Goal: Use online tool/utility: Use online tool/utility

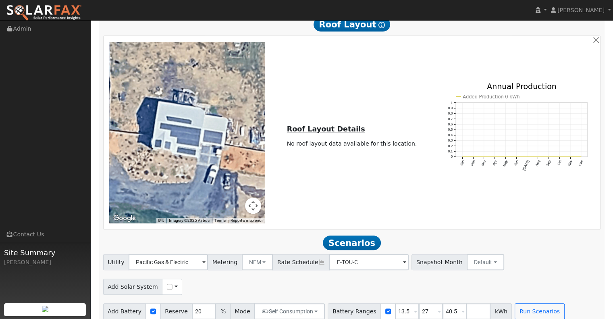
scroll to position [583, 0]
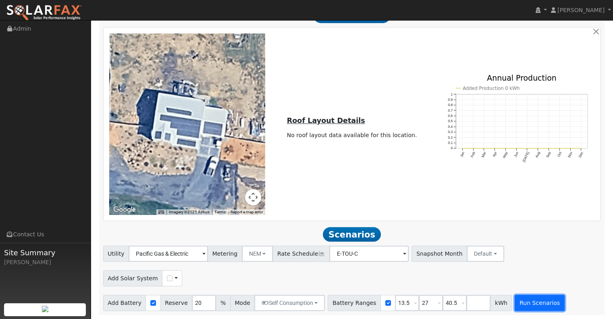
click at [527, 305] on button "Run Scenarios" at bounding box center [540, 303] width 50 height 16
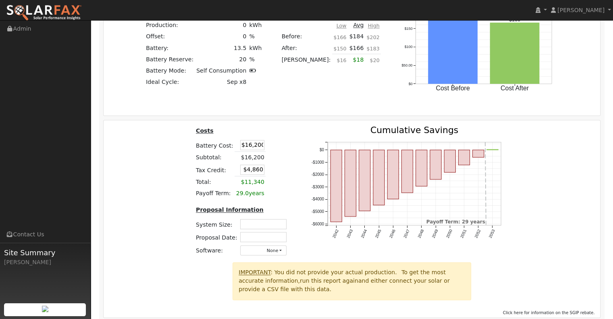
scroll to position [1148, 0]
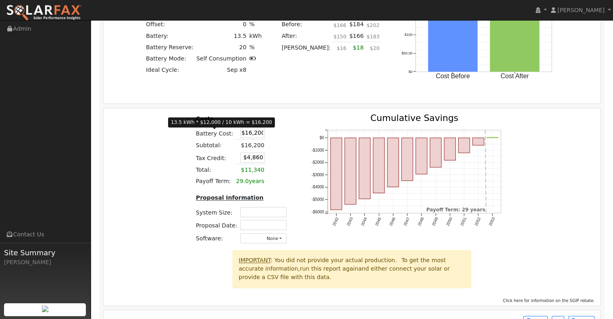
drag, startPoint x: 257, startPoint y: 135, endPoint x: 207, endPoint y: 137, distance: 50.0
click at [207, 136] on tr "Battery Cost: $16,200" at bounding box center [243, 132] width 96 height 13
type input "$43,500"
type input "$13,050"
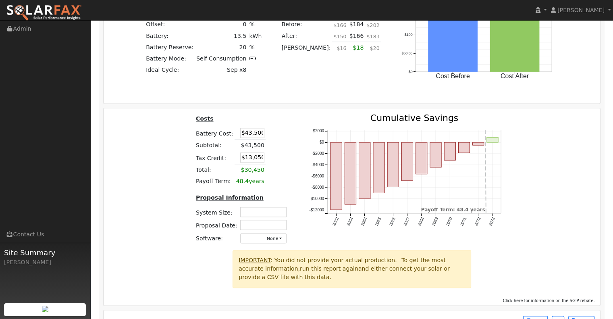
click at [281, 133] on table "Costs Battery Cost: $43,500 Subtotal: $43,500 Tax Credit: $13,050 Total: $30,45…" at bounding box center [243, 150] width 96 height 73
drag, startPoint x: 256, startPoint y: 133, endPoint x: 205, endPoint y: 135, distance: 50.9
click at [205, 135] on tr "Battery Cost: $43,500" at bounding box center [243, 132] width 96 height 13
type input "$25,000"
type input "$7,500"
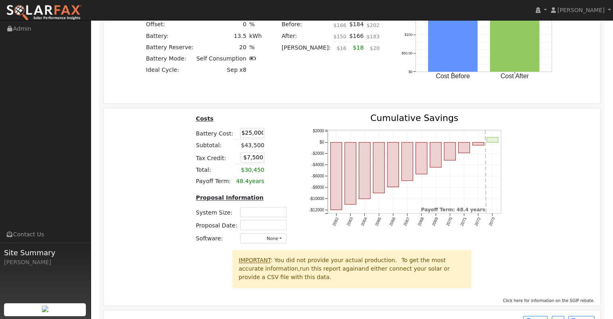
click at [282, 157] on table "Costs Battery Cost: $25,000 Subtotal: $43,500 Tax Credit: $7,500 Total: $30,450…" at bounding box center [243, 150] width 96 height 73
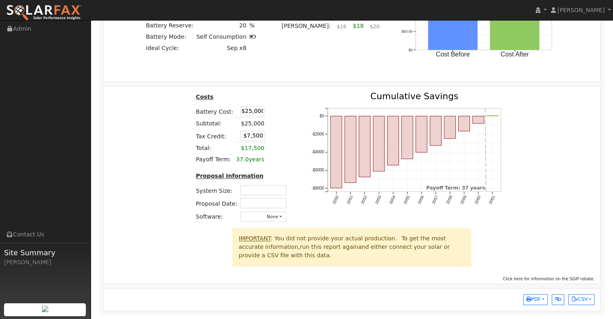
scroll to position [1172, 0]
click at [531, 300] on span "PDF" at bounding box center [534, 299] width 15 height 6
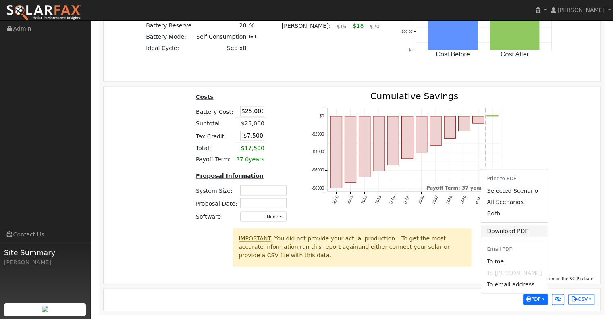
click at [526, 229] on link "Download PDF" at bounding box center [514, 230] width 66 height 11
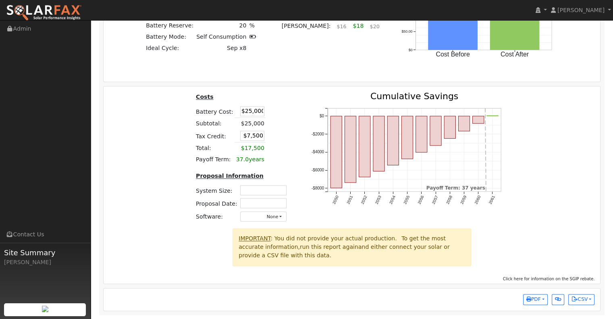
drag, startPoint x: 239, startPoint y: 111, endPoint x: 279, endPoint y: 113, distance: 39.9
click at [279, 113] on table "Costs Battery Cost: $25,000 Subtotal: $25,000 Tax Credit: $7,500 Total: $17,500…" at bounding box center [243, 128] width 96 height 73
type input "$43,500"
type input "$13,050"
click at [168, 113] on div "Costs Battery Cost: $43,500 Subtotal: $43,500 Tax Credit: $13,050 Total: $30,45…" at bounding box center [352, 160] width 503 height 136
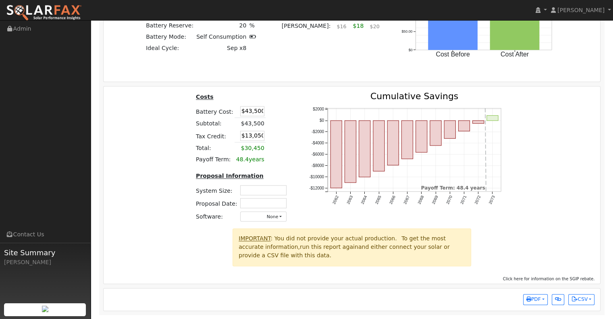
click at [271, 150] on td at bounding box center [272, 148] width 12 height 12
click at [256, 188] on input "text" at bounding box center [263, 190] width 46 height 10
type input "40.5"
type input "$55,575"
click at [268, 202] on input "text" at bounding box center [263, 203] width 46 height 10
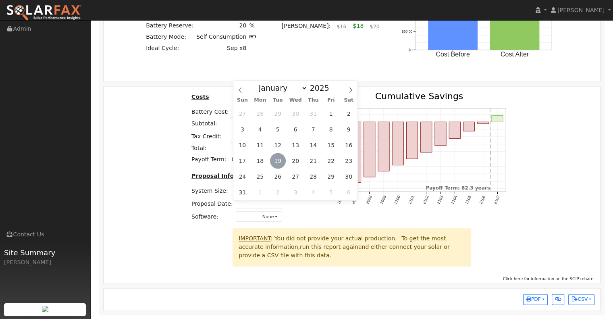
click at [281, 157] on span "19" at bounding box center [278, 161] width 16 height 16
type input "[DATE]"
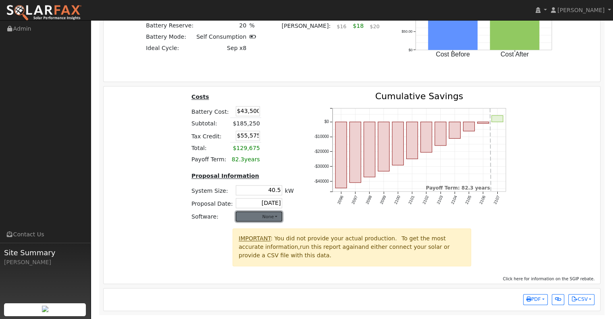
click at [257, 216] on button "None" at bounding box center [259, 216] width 46 height 10
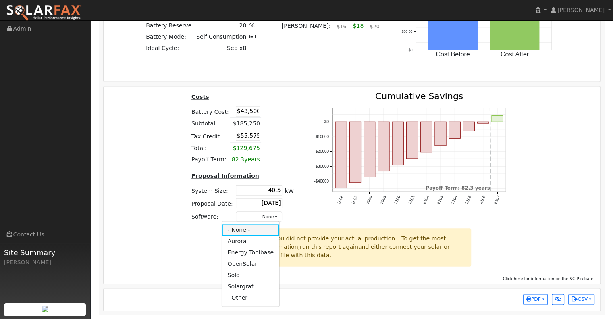
click at [257, 229] on link "- None -" at bounding box center [251, 229] width 58 height 11
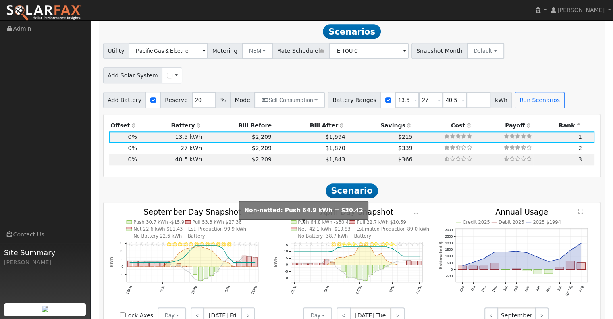
scroll to position [769, 0]
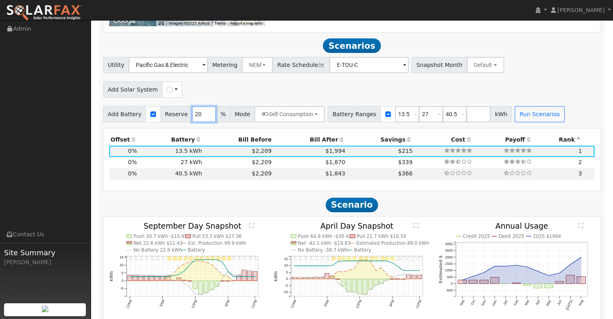
drag, startPoint x: 197, startPoint y: 118, endPoint x: 170, endPoint y: 115, distance: 27.6
click at [170, 115] on div "Add Battery Reserve 20 % Mode Self Consumption Self Consumption Peak Savings Ba…" at bounding box center [214, 114] width 222 height 16
type input "10"
click at [526, 120] on button "Run Scenarios" at bounding box center [540, 114] width 50 height 16
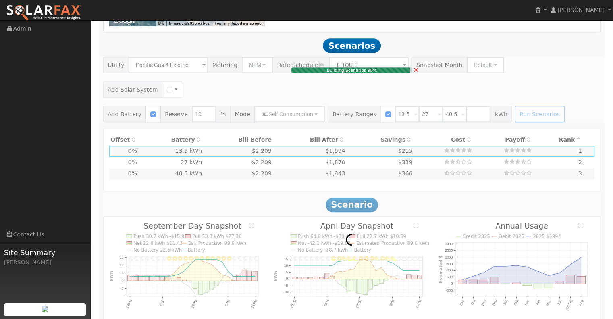
type input "$16,200"
type input "$4,860"
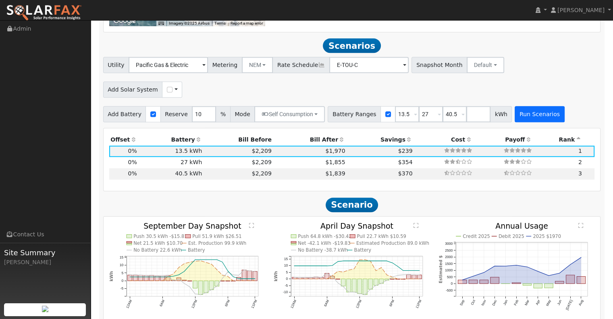
scroll to position [785, 0]
